Goal: Task Accomplishment & Management: Manage account settings

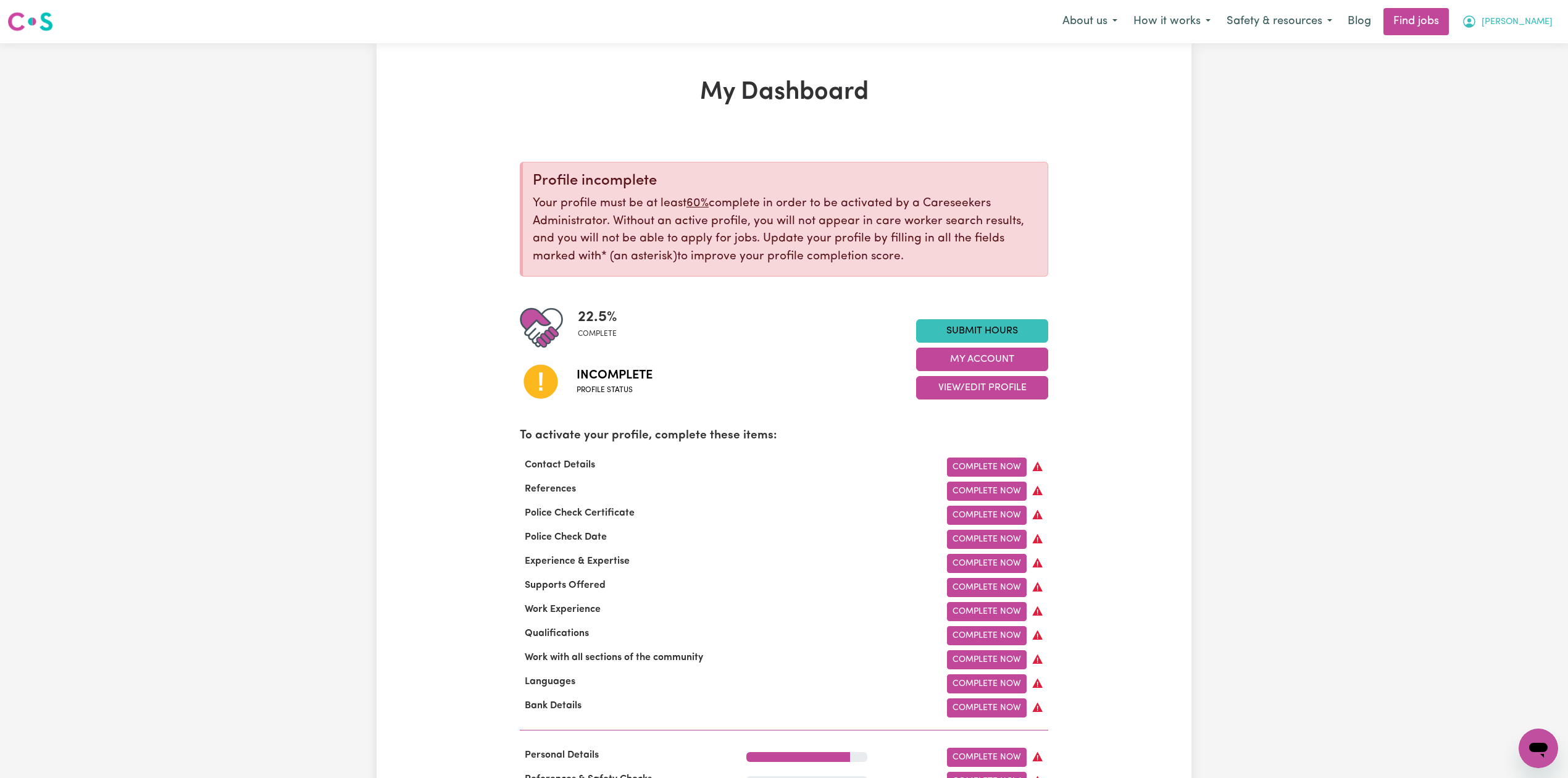
click at [1476, 26] on icon "My Account" at bounding box center [1469, 22] width 15 height 15
click at [1507, 95] on link "Logout" at bounding box center [1511, 95] width 98 height 24
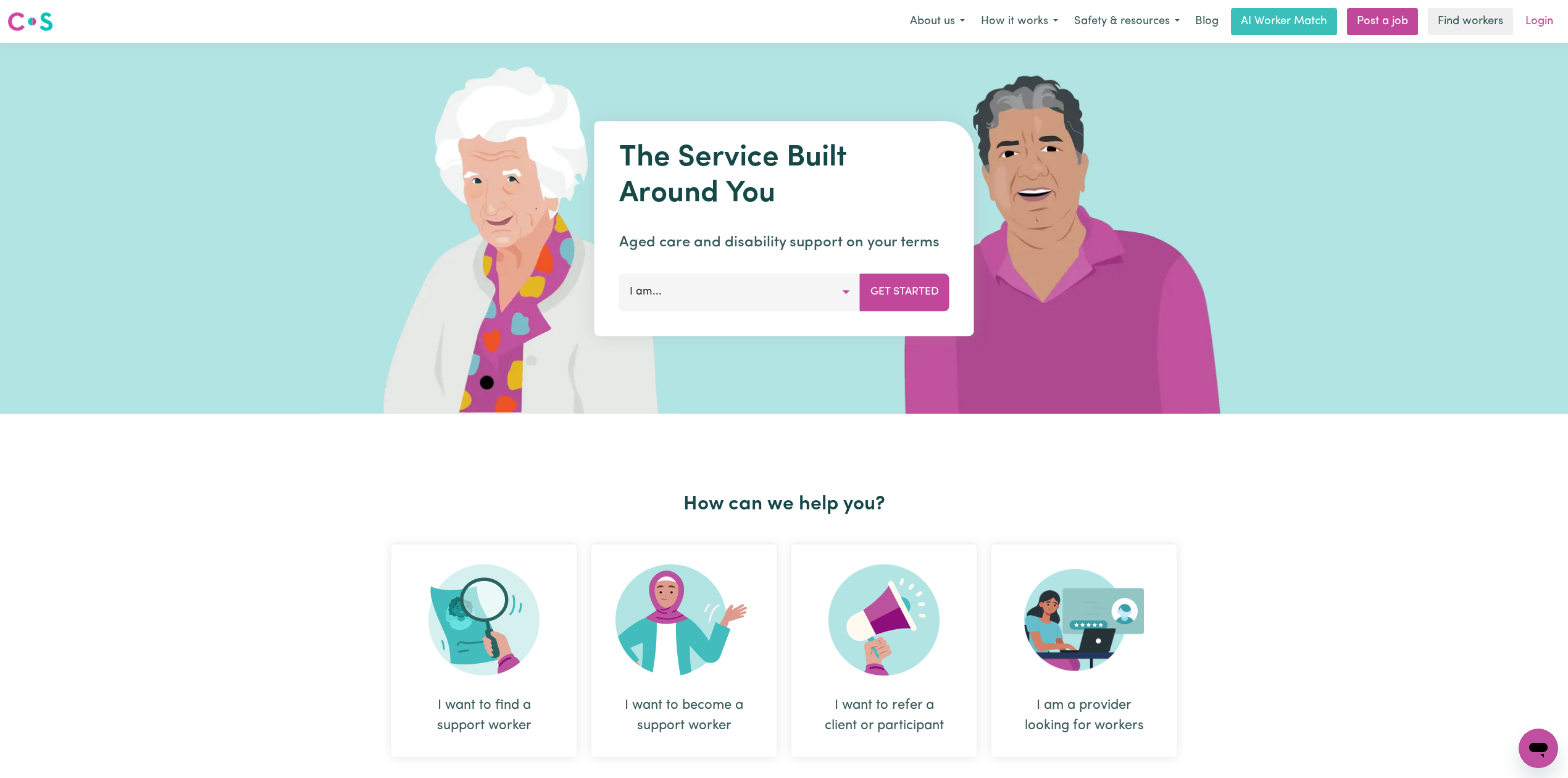
click at [1548, 14] on link "Login" at bounding box center [1538, 21] width 43 height 27
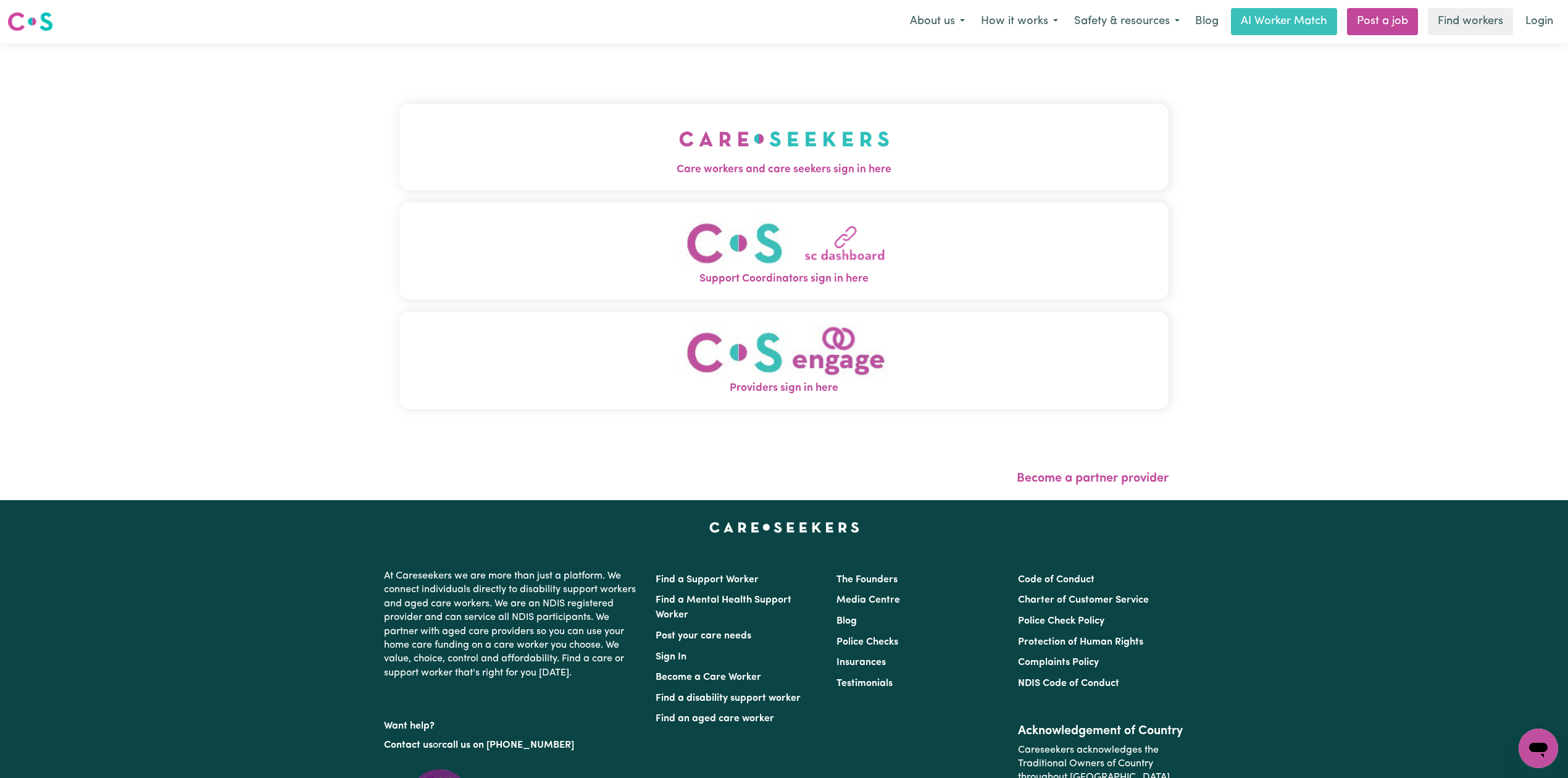
click at [633, 140] on button "Care workers and care seekers sign in here" at bounding box center [784, 147] width 769 height 87
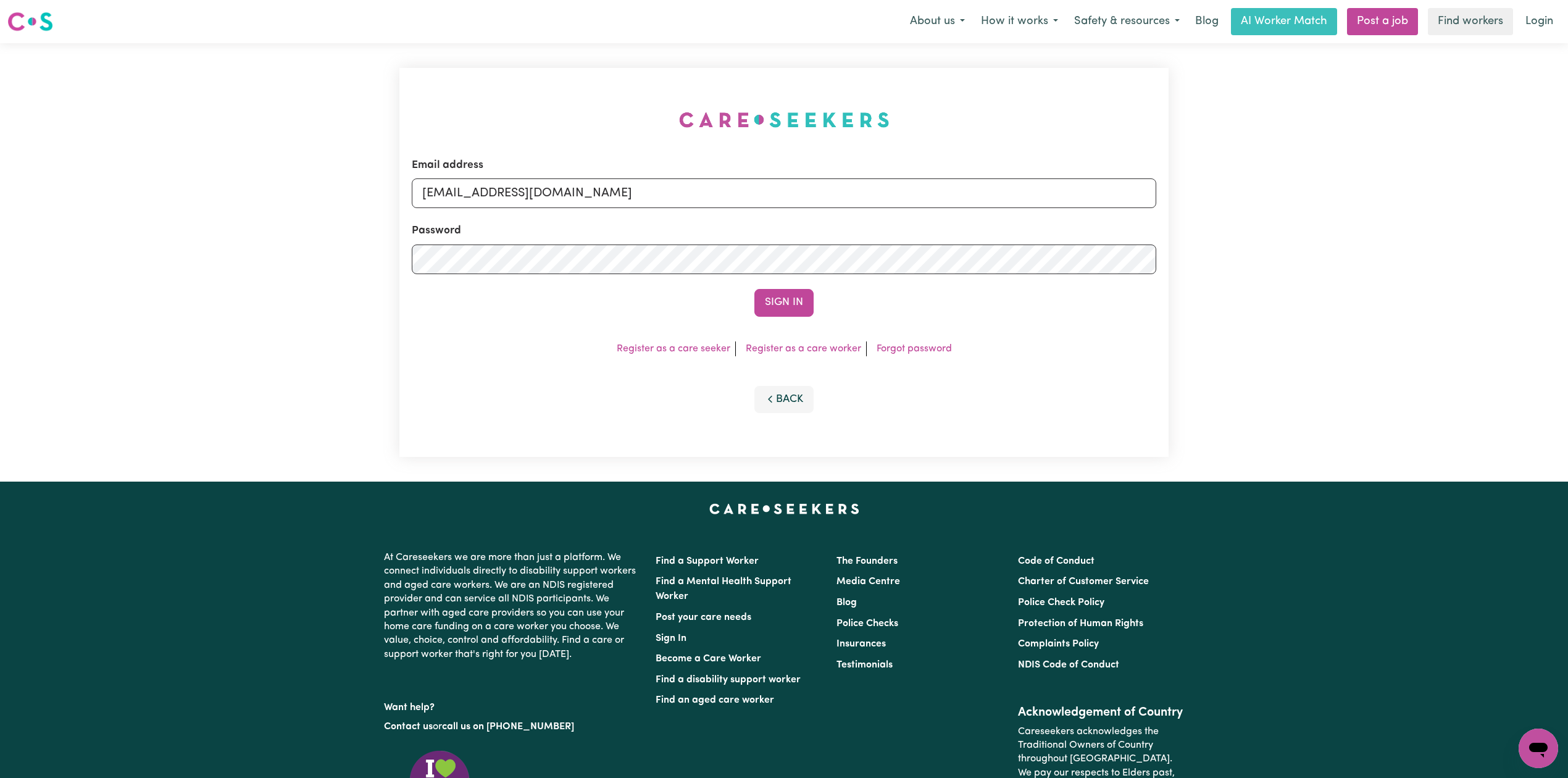
click at [578, 209] on form "Email address [EMAIL_ADDRESS][DOMAIN_NAME] Password Sign In" at bounding box center [784, 237] width 744 height 160
click at [564, 186] on input "[EMAIL_ADDRESS][DOMAIN_NAME]" at bounding box center [784, 193] width 744 height 30
drag, startPoint x: 482, startPoint y: 181, endPoint x: 776, endPoint y: 194, distance: 294.3
click at [776, 194] on input "Superuser~[EMAIL_ADDRESS][DOMAIN_NAME]" at bounding box center [784, 193] width 744 height 30
click at [543, 192] on input "Superuser~[EMAIL_ADDRESS][DOMAIN_NAME]" at bounding box center [784, 193] width 744 height 30
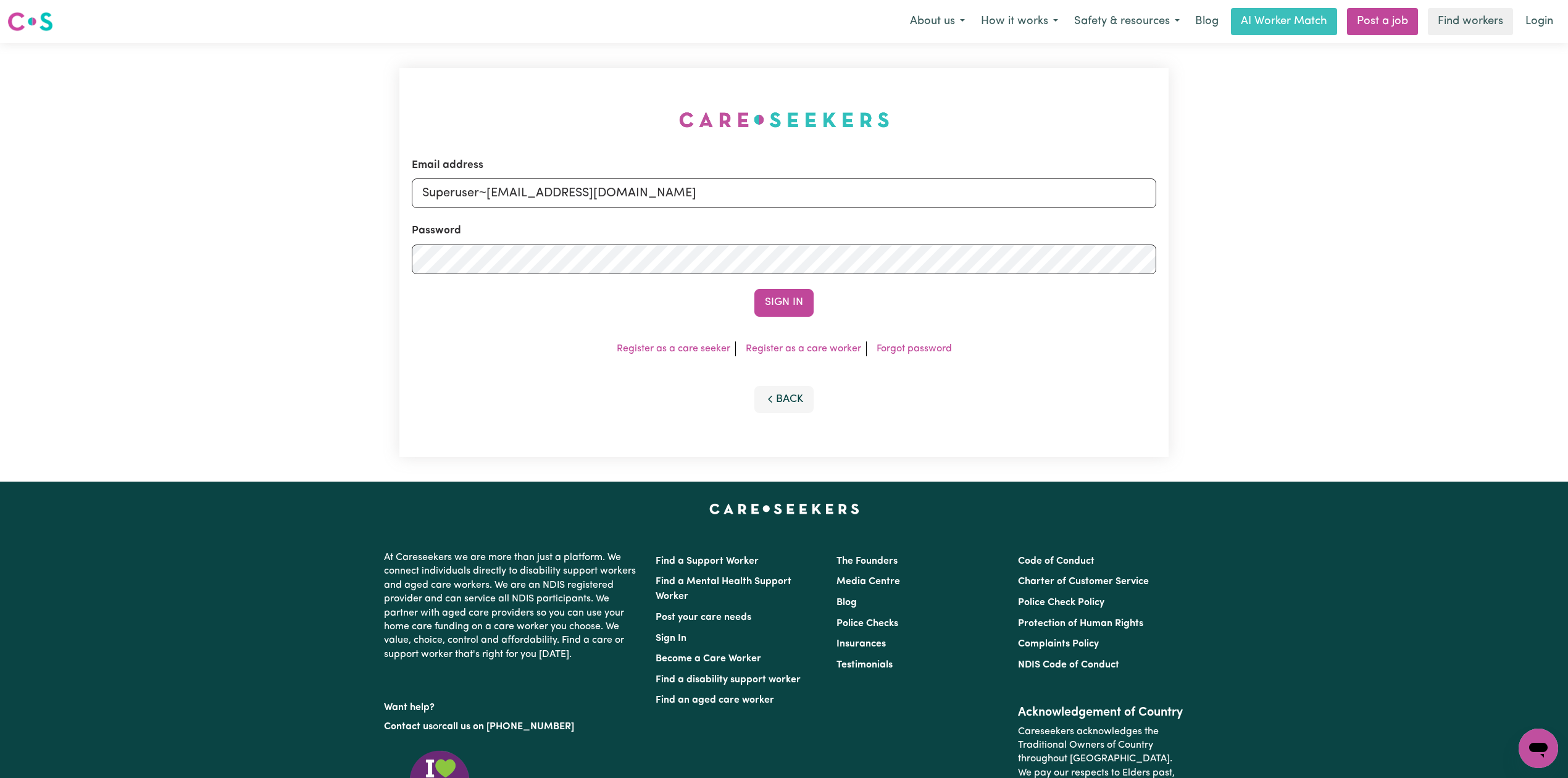
drag, startPoint x: 487, startPoint y: 190, endPoint x: 939, endPoint y: 230, distance: 453.8
click at [941, 228] on form "Email address Superuser~[EMAIL_ADDRESS][DOMAIN_NAME] Password Sign In" at bounding box center [784, 237] width 744 height 160
type input "Superuser~[EMAIL_ADDRESS][DOMAIN_NAME]"
click at [744, 311] on div "Sign In" at bounding box center [784, 302] width 744 height 27
click at [786, 305] on button "Sign In" at bounding box center [784, 302] width 59 height 27
